Goal: Task Accomplishment & Management: Use online tool/utility

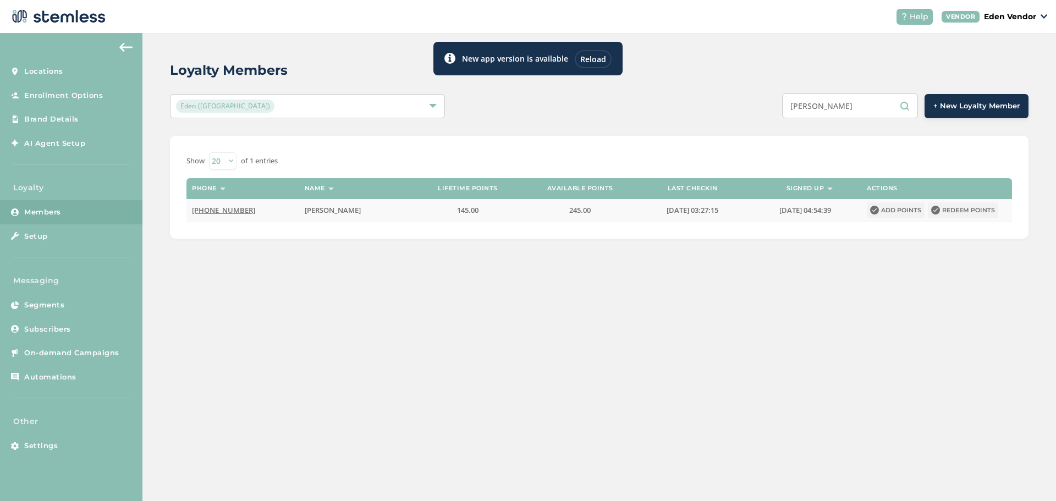
type input "[PERSON_NAME]"
click at [977, 205] on button "Redeem points" at bounding box center [963, 209] width 70 height 15
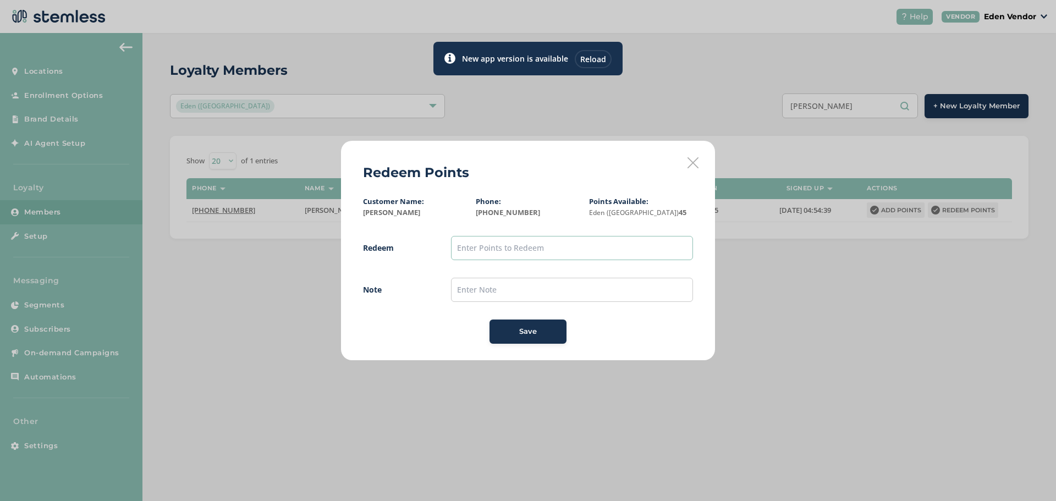
click at [548, 249] on input "text" at bounding box center [572, 248] width 242 height 24
type input "200"
click at [499, 282] on input "text" at bounding box center [572, 290] width 242 height 24
type input "[DATE]"
click at [548, 332] on div "Save" at bounding box center [527, 331] width 59 height 11
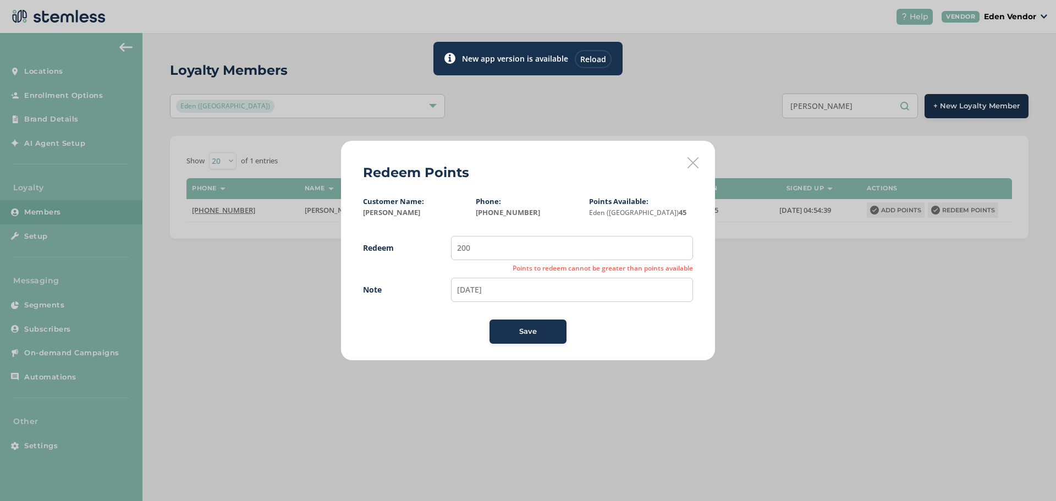
click at [695, 162] on icon at bounding box center [692, 162] width 11 height 11
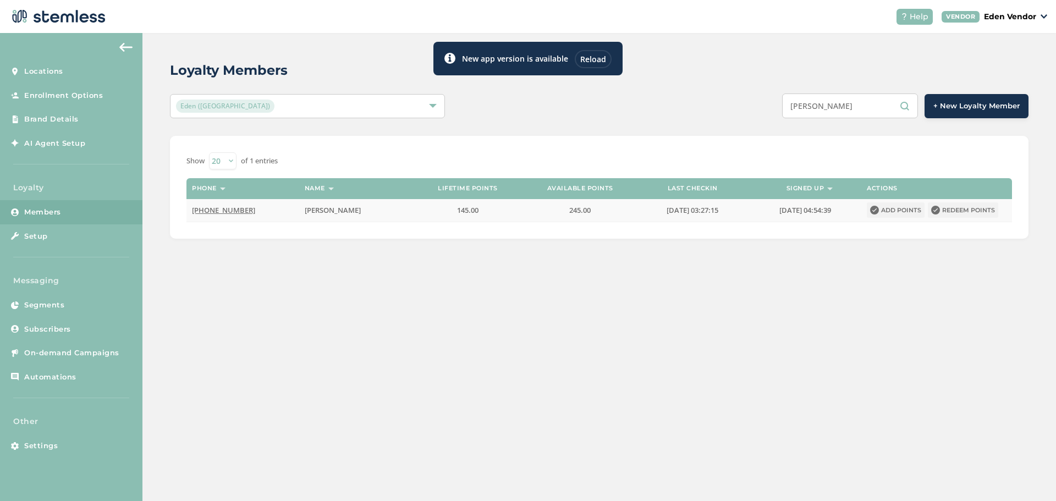
click at [581, 213] on span "245.00" at bounding box center [579, 210] width 21 height 10
click at [963, 206] on button "Redeem points" at bounding box center [963, 209] width 70 height 15
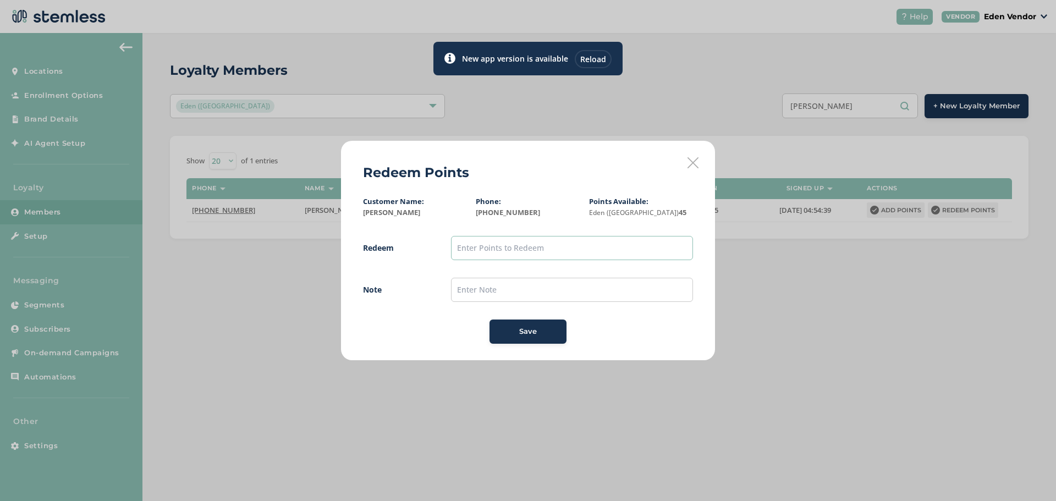
click at [541, 241] on input "text" at bounding box center [572, 248] width 242 height 24
type input "200"
click at [691, 161] on icon at bounding box center [692, 162] width 11 height 11
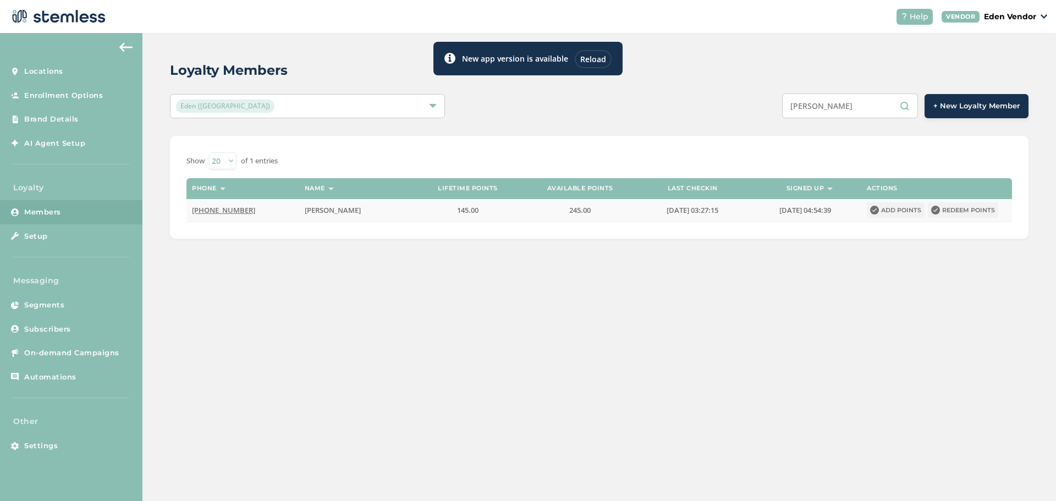
click at [576, 208] on span "245.00" at bounding box center [579, 210] width 21 height 10
click at [956, 206] on button "Redeem points" at bounding box center [963, 209] width 70 height 15
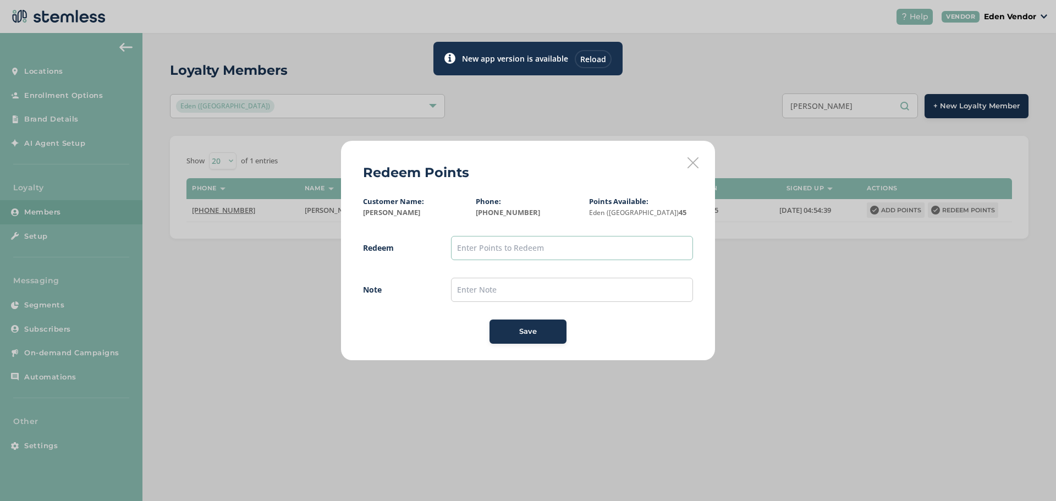
click at [542, 259] on input "text" at bounding box center [572, 248] width 242 height 24
type input "200"
click at [685, 163] on div "Redeem Points Customer Name: Dewayne Casey Culbert Phone: (918) 500-2871 Points…" at bounding box center [528, 250] width 374 height 219
click at [689, 164] on icon at bounding box center [692, 162] width 11 height 11
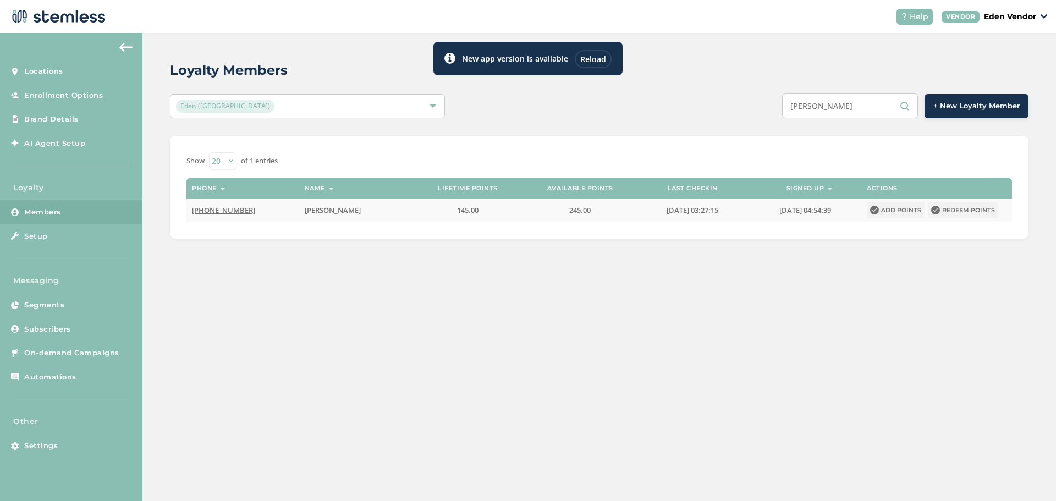
click at [950, 207] on button "Redeem points" at bounding box center [963, 209] width 70 height 15
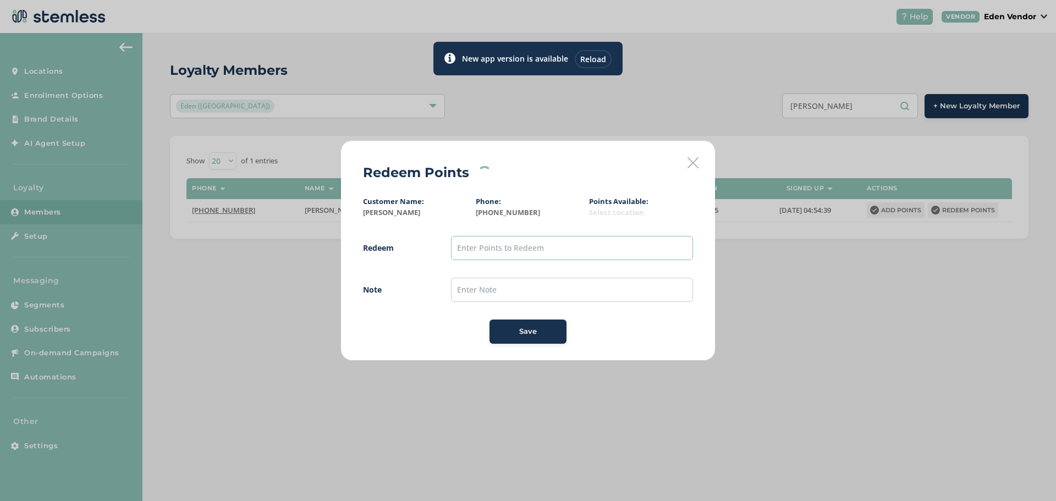
click at [616, 255] on input "text" at bounding box center [572, 248] width 242 height 24
type input "200"
click at [690, 163] on icon at bounding box center [692, 162] width 11 height 11
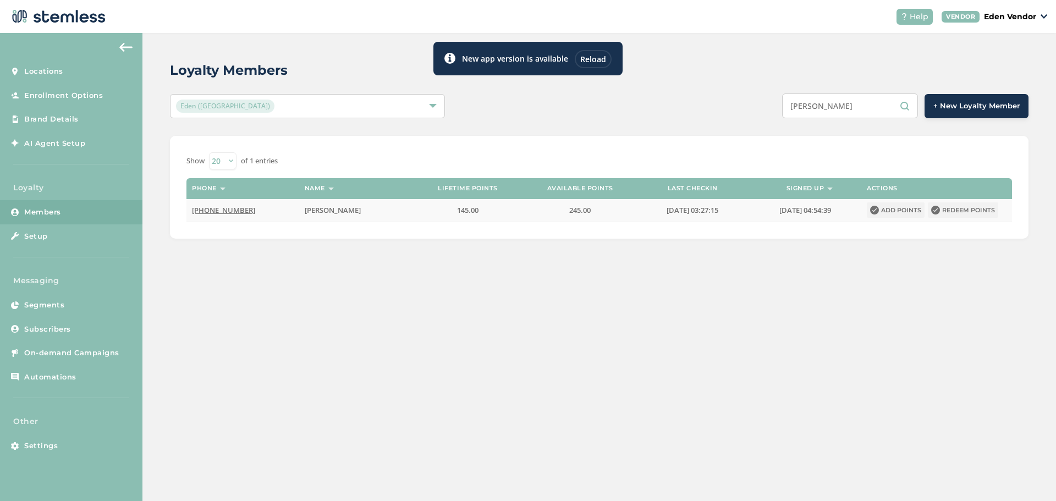
click at [955, 213] on button "Redeem points" at bounding box center [963, 209] width 70 height 15
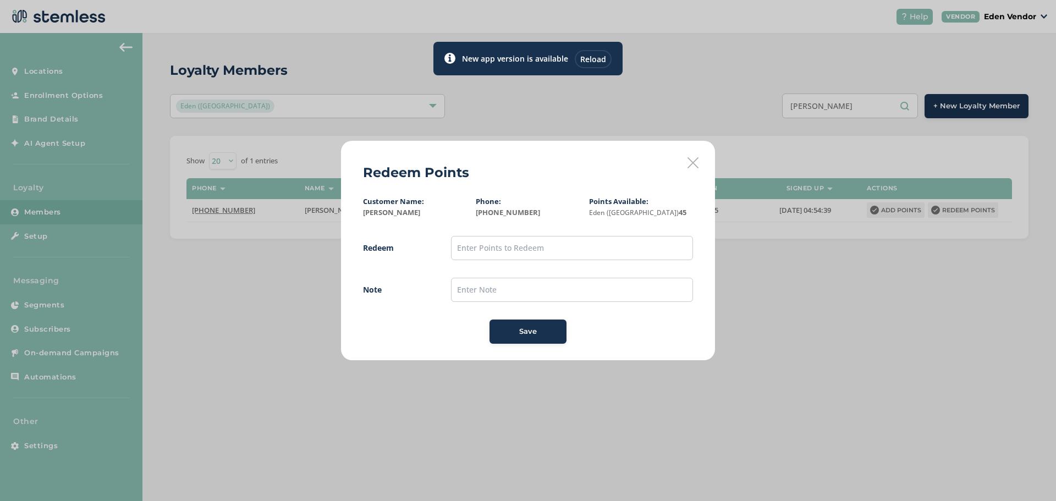
click at [693, 163] on icon at bounding box center [692, 162] width 11 height 11
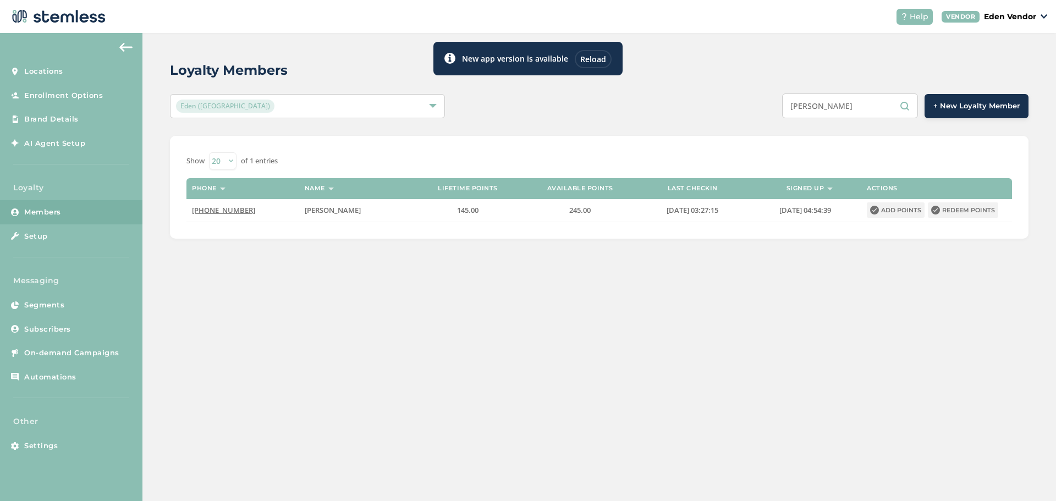
click at [595, 63] on div "Reload" at bounding box center [593, 59] width 37 height 18
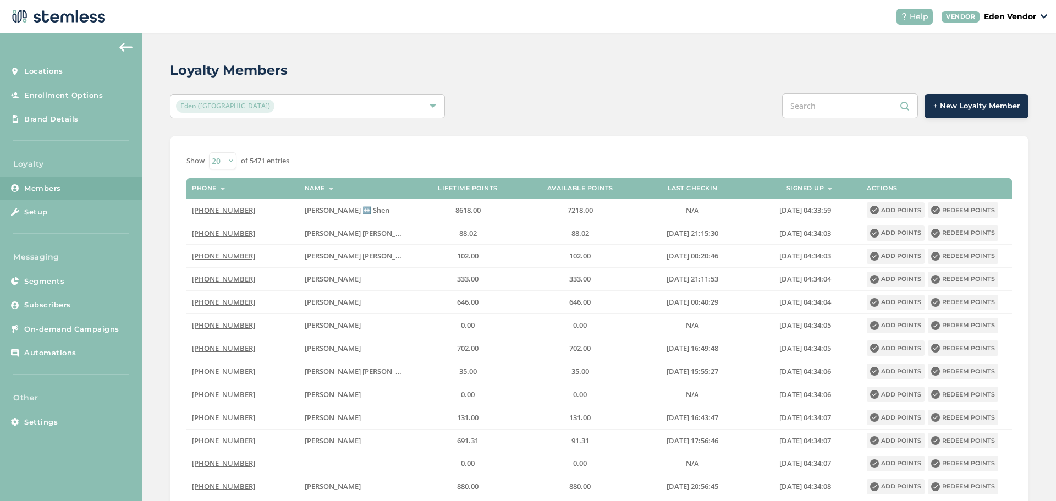
click at [816, 106] on input "text" at bounding box center [850, 105] width 136 height 25
paste input "[PERSON_NAME]"
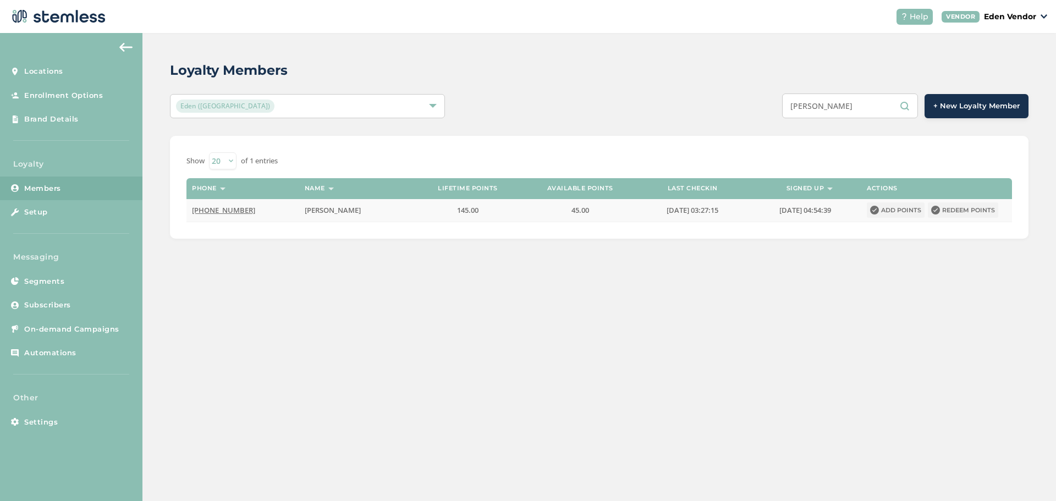
type input "[PERSON_NAME]"
click at [958, 211] on button "Redeem points" at bounding box center [963, 209] width 70 height 15
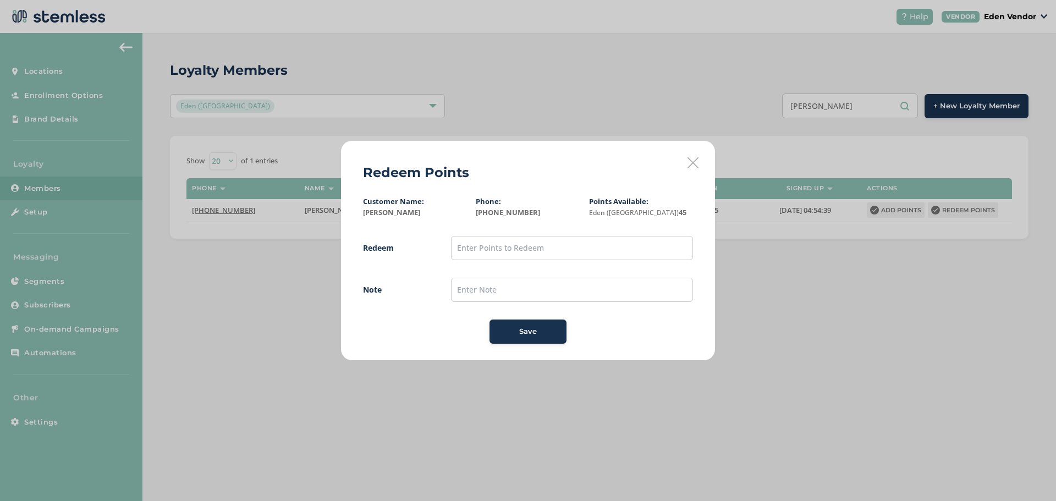
click at [690, 167] on icon at bounding box center [692, 162] width 11 height 11
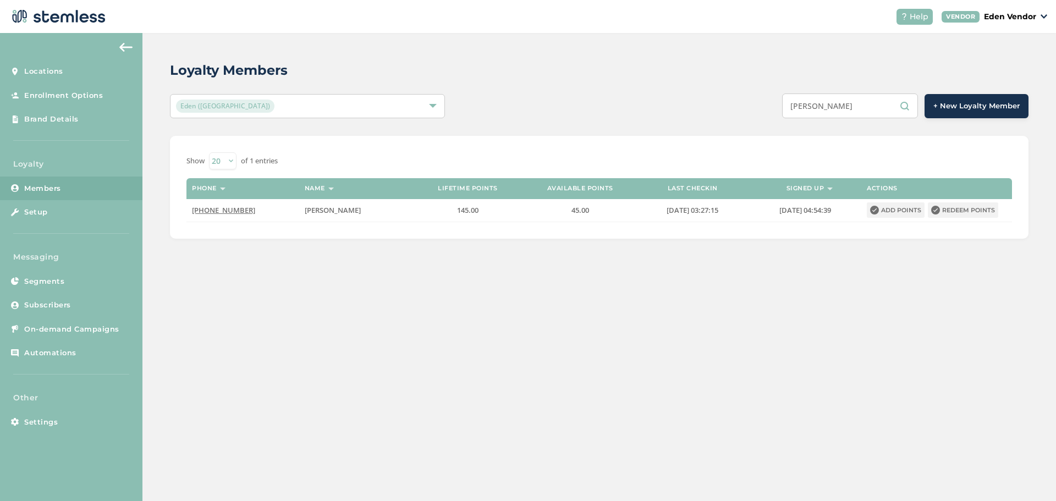
click at [846, 104] on input "[PERSON_NAME]" at bounding box center [850, 105] width 136 height 25
click at [838, 103] on input "[PERSON_NAME]" at bounding box center [850, 105] width 136 height 25
click at [819, 102] on input "[PERSON_NAME]" at bounding box center [850, 105] width 136 height 25
click at [809, 106] on input "[PERSON_NAME]" at bounding box center [850, 105] width 136 height 25
click at [816, 104] on input "[PERSON_NAME]" at bounding box center [850, 105] width 136 height 25
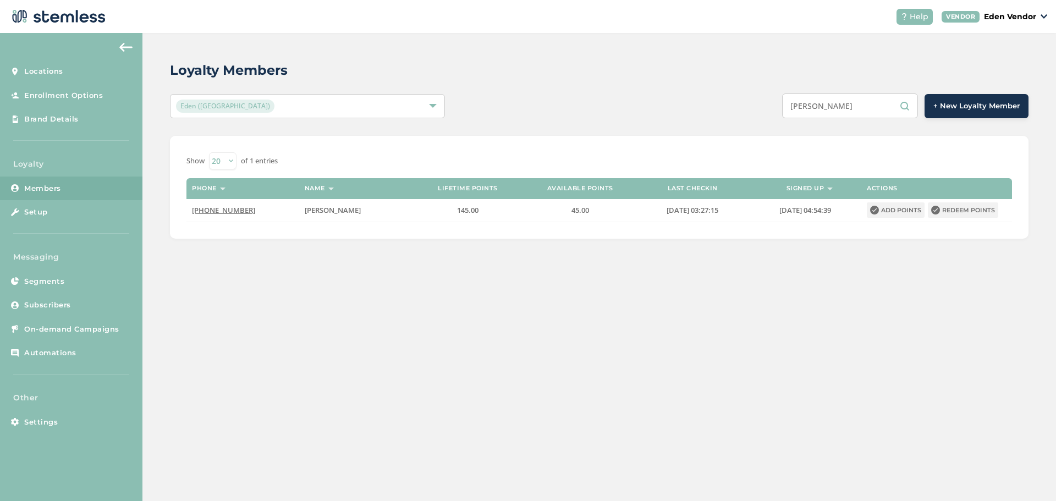
click at [819, 111] on input "[PERSON_NAME]" at bounding box center [850, 105] width 136 height 25
click at [820, 104] on input "[PERSON_NAME]" at bounding box center [850, 105] width 136 height 25
click at [831, 108] on input "[PERSON_NAME]" at bounding box center [850, 105] width 136 height 25
click at [823, 107] on input "[PERSON_NAME]" at bounding box center [850, 105] width 136 height 25
click at [823, 108] on input "[PERSON_NAME]" at bounding box center [850, 105] width 136 height 25
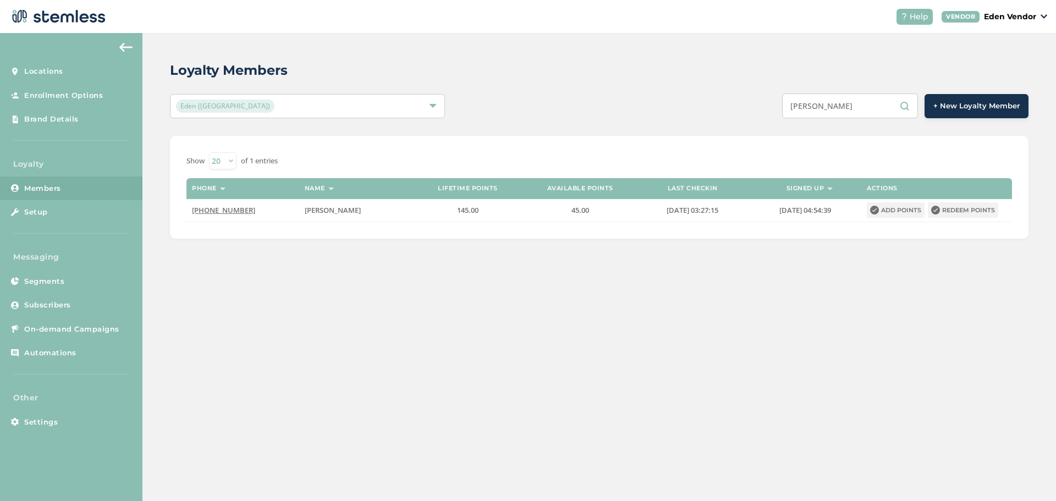
click at [817, 107] on input "[PERSON_NAME]" at bounding box center [850, 105] width 136 height 25
type input "[PERSON_NAME] [PERSON_NAME]"
click at [973, 214] on button "Redeem points" at bounding box center [963, 209] width 70 height 15
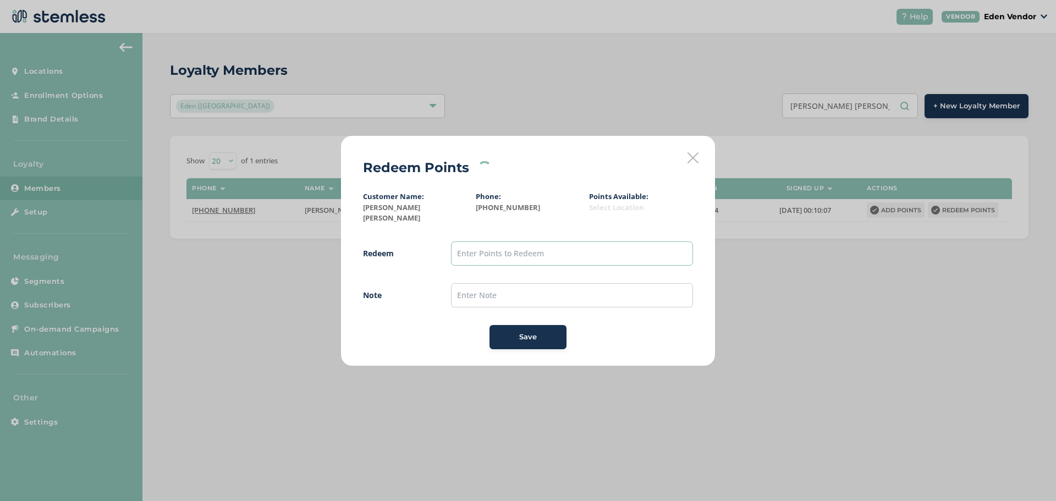
drag, startPoint x: 505, startPoint y: 242, endPoint x: 501, endPoint y: 254, distance: 12.2
click at [505, 241] on input "text" at bounding box center [572, 253] width 242 height 24
type input "200"
click at [524, 294] on input "text" at bounding box center [572, 295] width 242 height 24
type input "5"
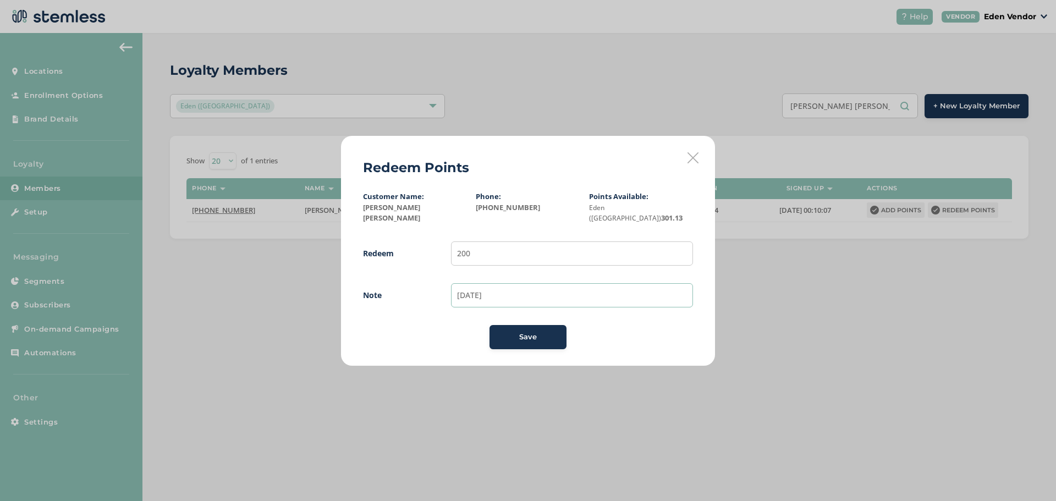
type input "[DATE]"
click at [535, 332] on span "Save" at bounding box center [528, 337] width 18 height 11
